Goal: Task Accomplishment & Management: Use online tool/utility

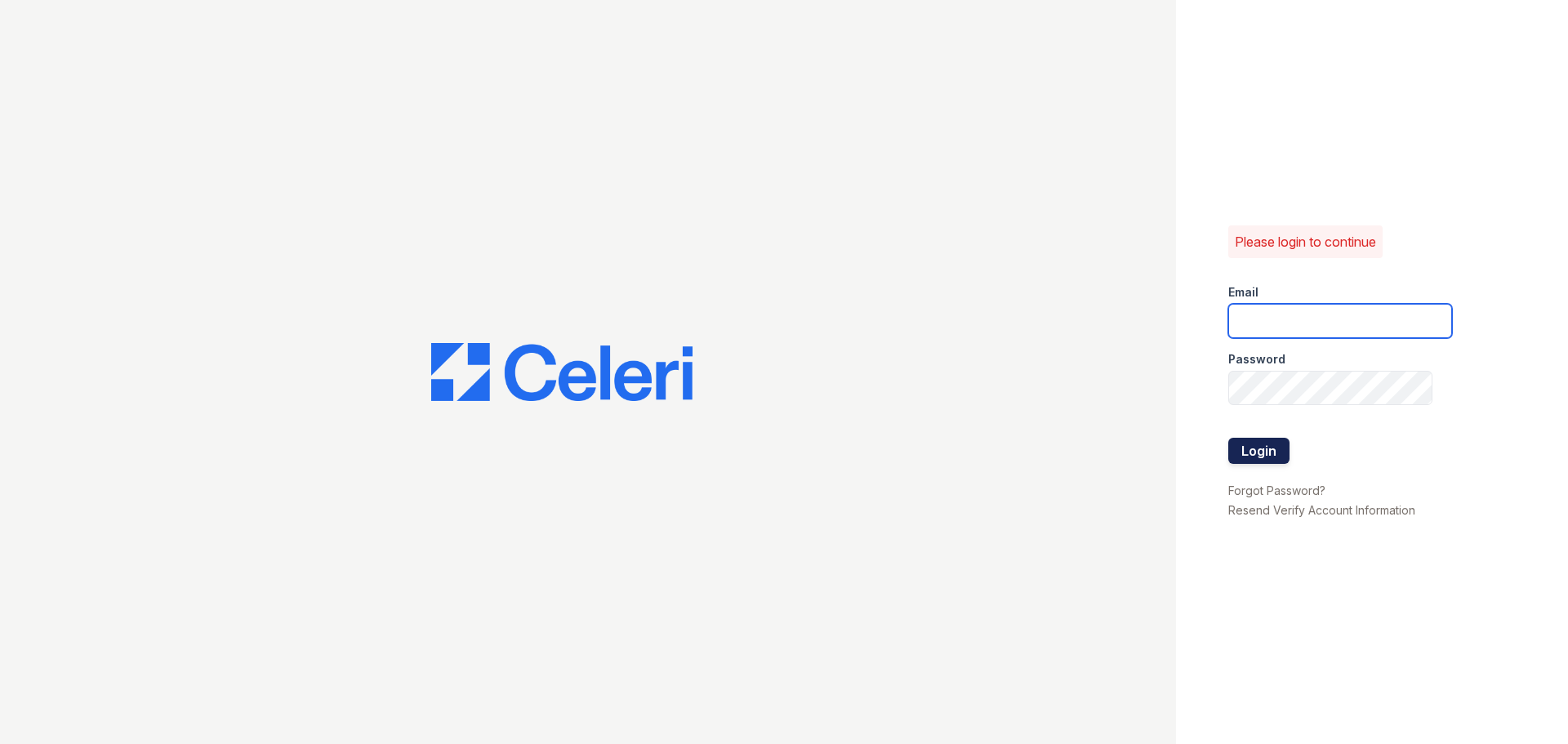
type input "ednar@loganpm.com"
click at [1257, 453] on button "Login" at bounding box center [1259, 450] width 61 height 26
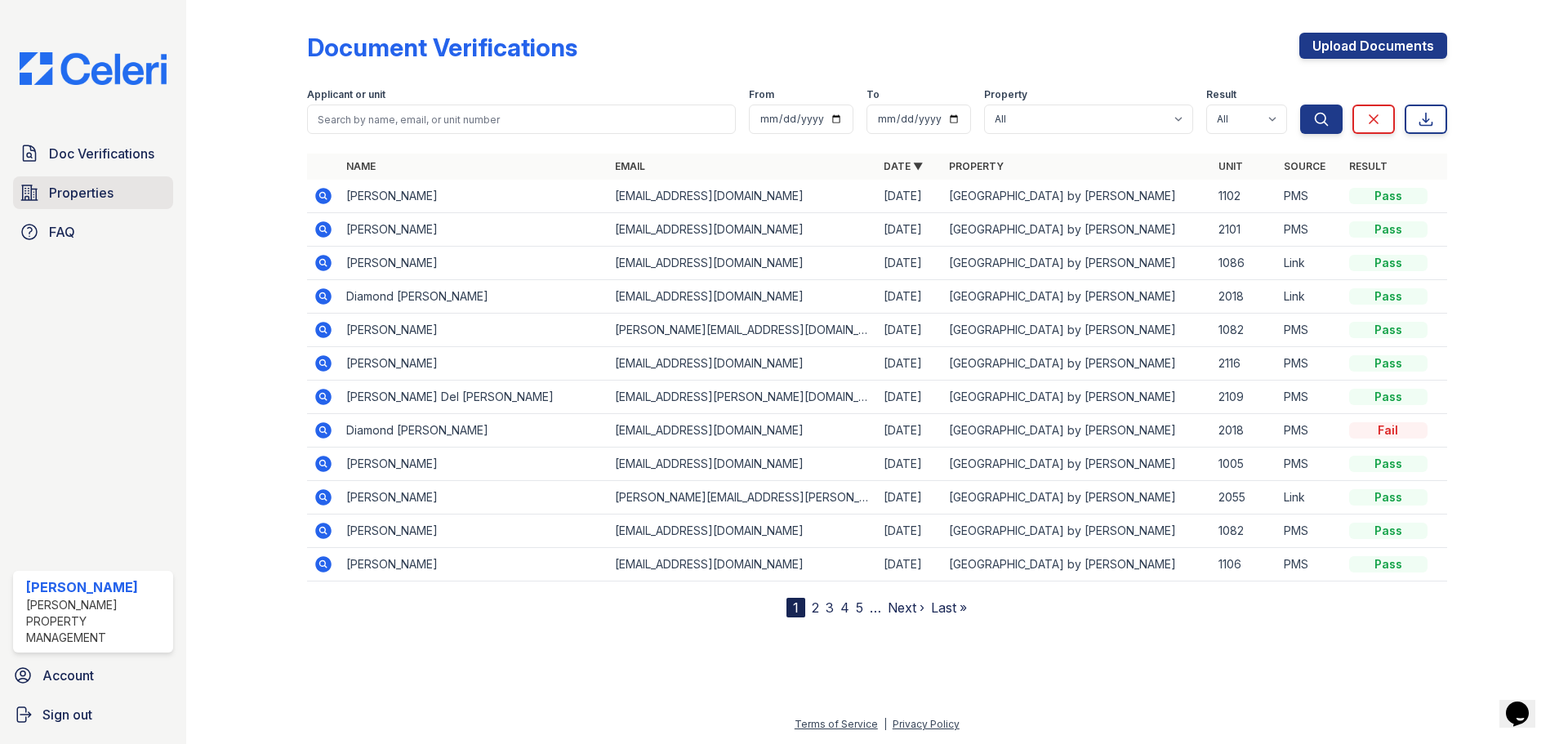
click at [48, 195] on link "Properties" at bounding box center [93, 193] width 160 height 33
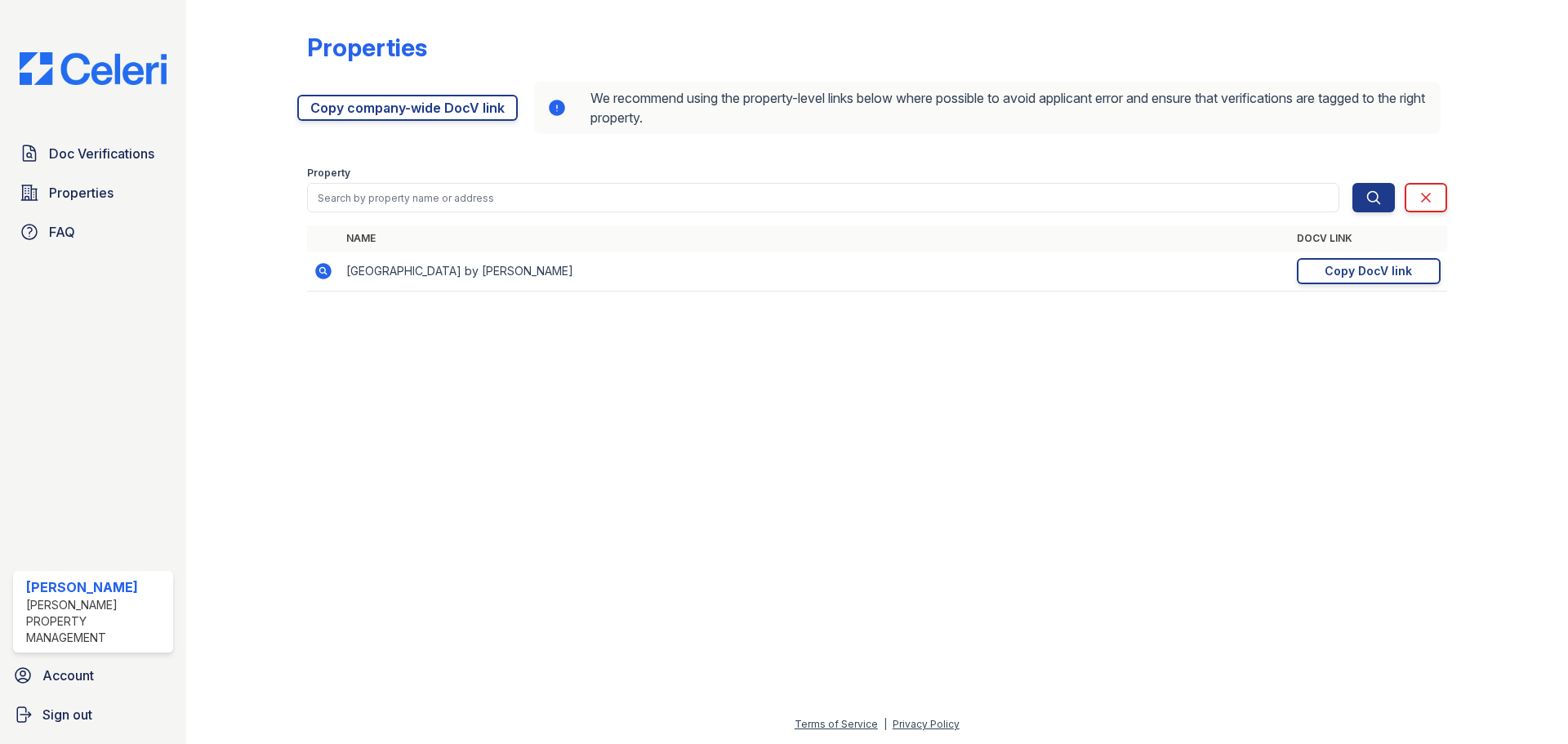
click at [322, 274] on icon at bounding box center [323, 271] width 16 height 16
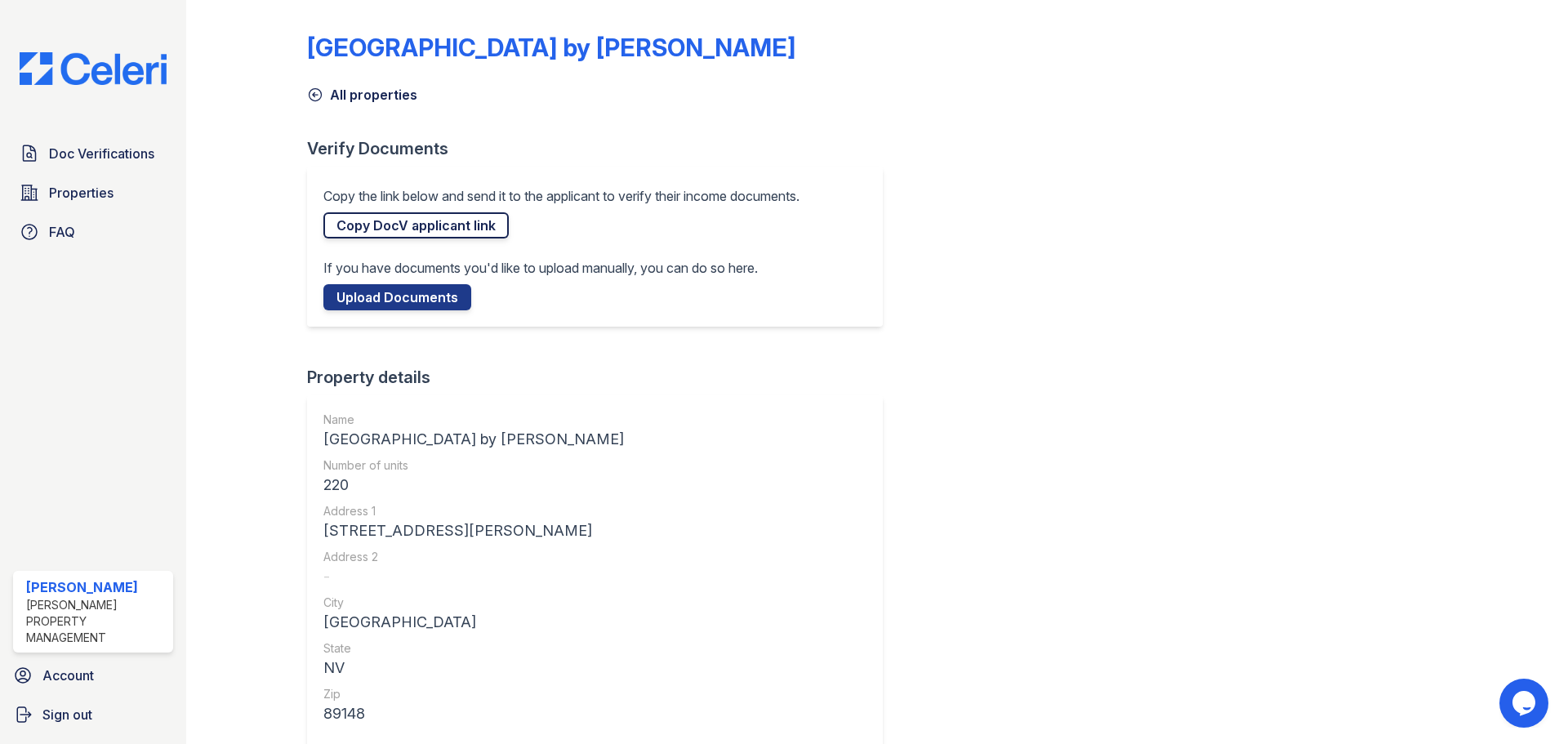
click at [434, 230] on link "Copy DocV applicant link" at bounding box center [416, 225] width 185 height 26
